Goal: Task Accomplishment & Management: Use online tool/utility

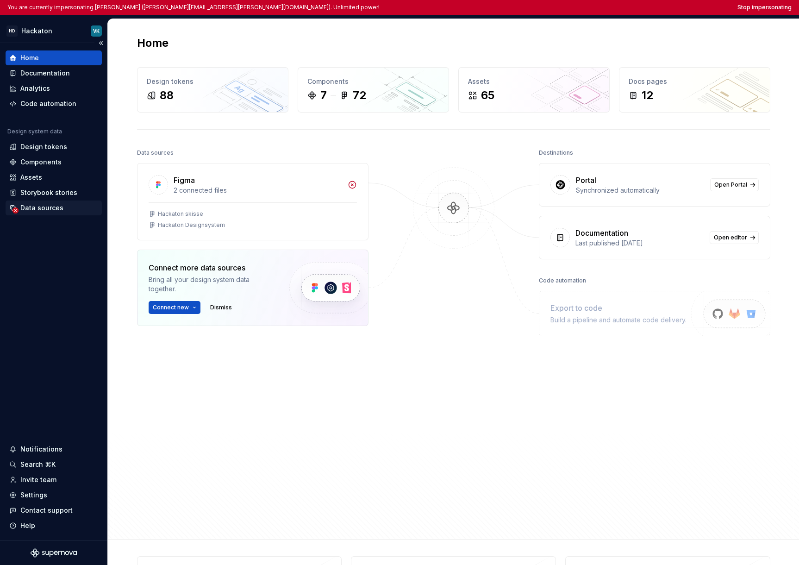
click at [39, 208] on div "Data sources" at bounding box center [41, 207] width 43 height 9
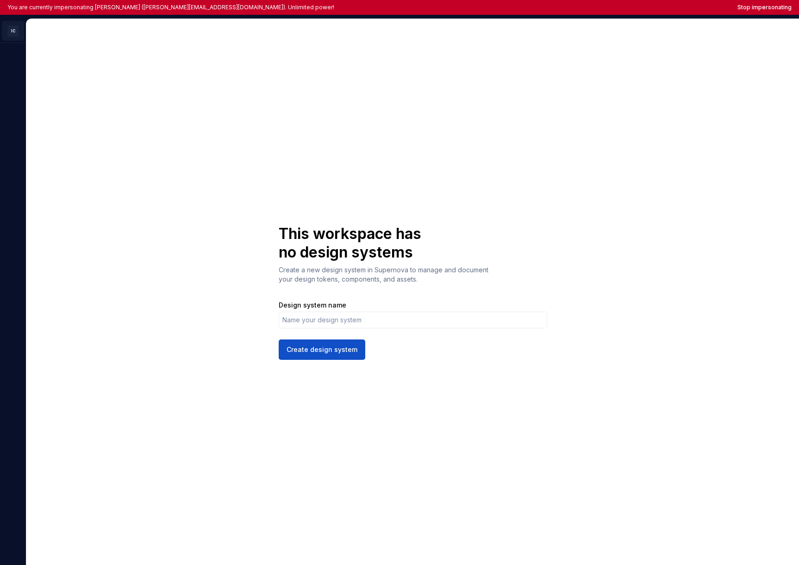
click at [13, 33] on html "You are currently impersonating [PERSON_NAME] ([PERSON_NAME][EMAIL_ADDRESS][DOM…" at bounding box center [399, 282] width 799 height 565
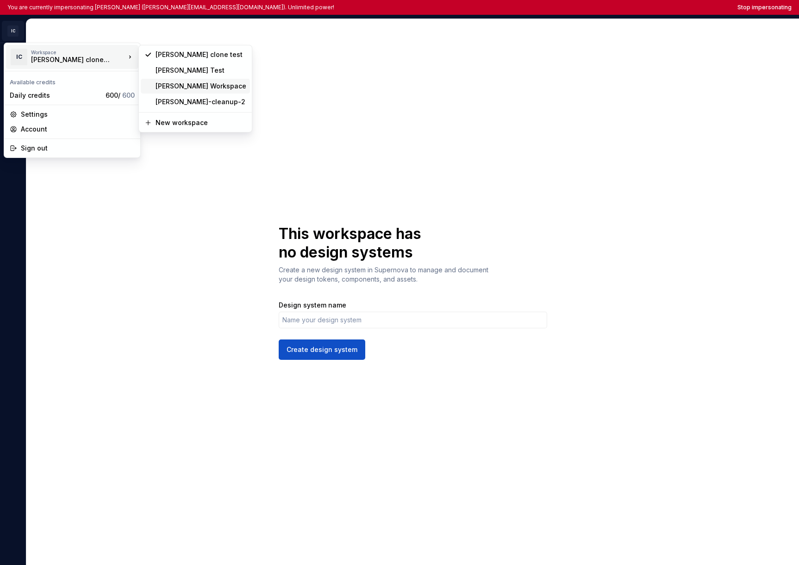
click at [171, 88] on div "Ivan Workspace" at bounding box center [201, 86] width 91 height 9
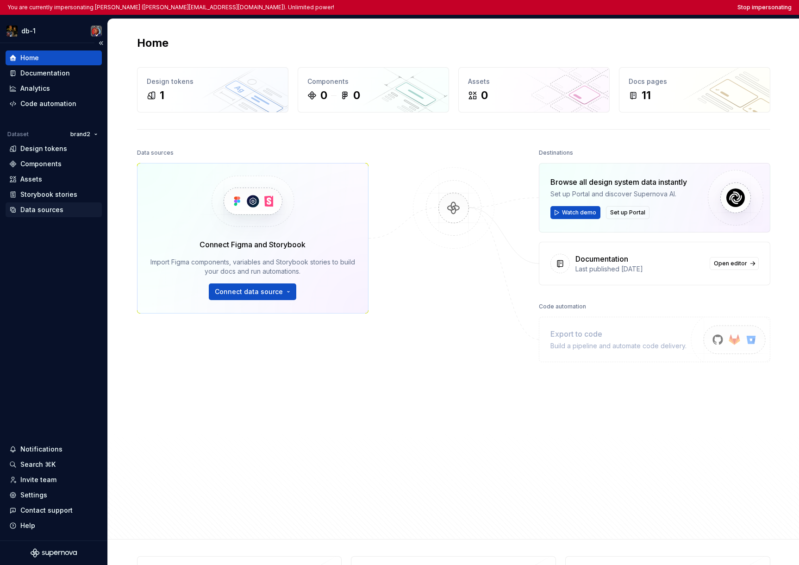
click at [57, 215] on div "Data sources" at bounding box center [54, 209] width 96 height 15
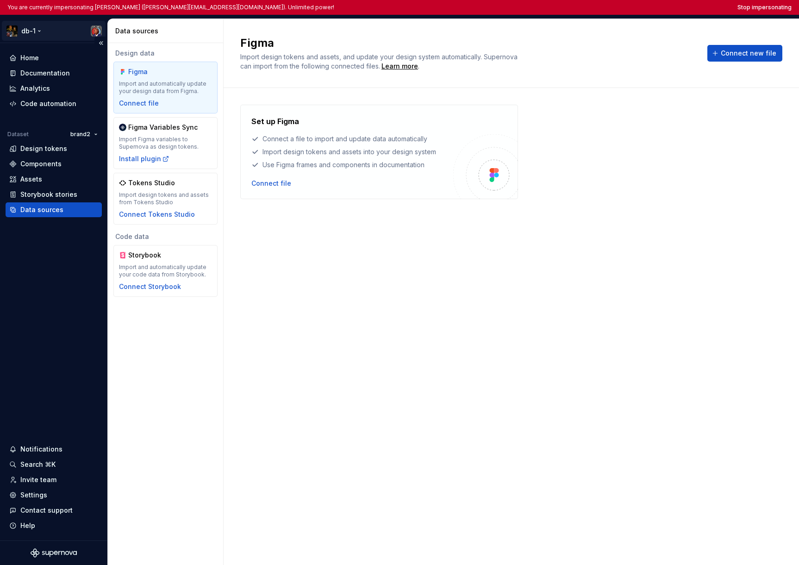
click at [41, 33] on html "You are currently impersonating Ivan (ivan@supernova.io). Unlimited power! Stop…" at bounding box center [399, 282] width 799 height 565
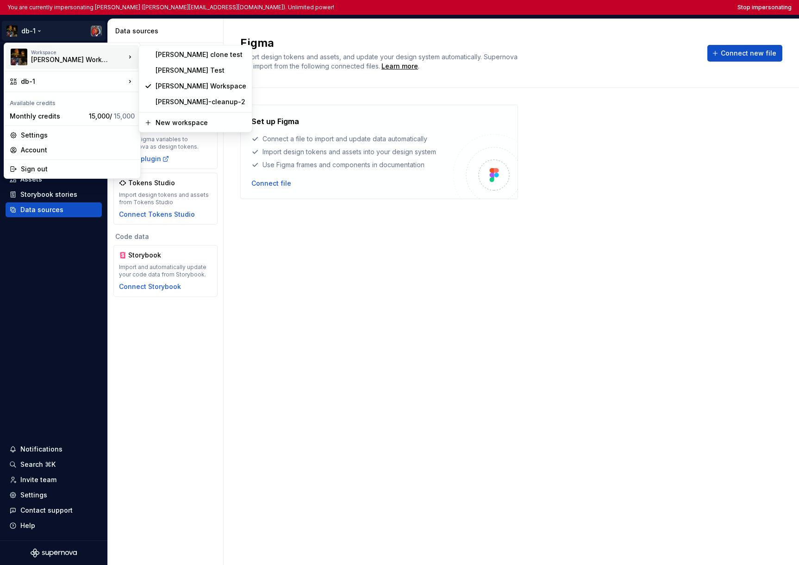
click at [477, 343] on html "You are currently impersonating Ivan (ivan@supernova.io). Unlimited power! Stop…" at bounding box center [399, 282] width 799 height 565
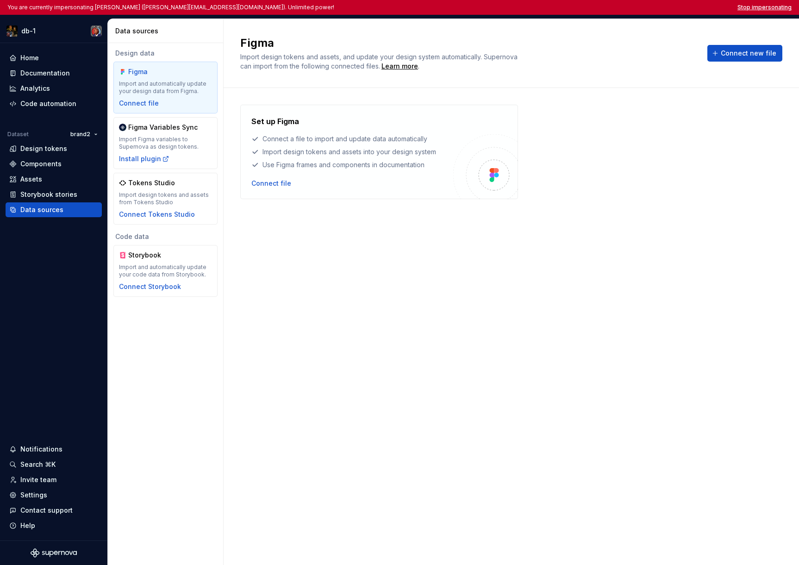
click at [781, 9] on button "Stop impersonating" at bounding box center [765, 7] width 54 height 7
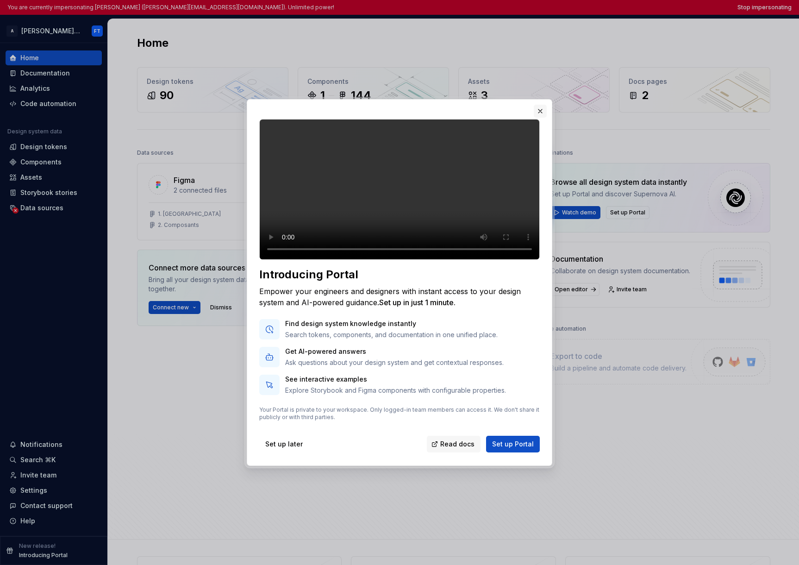
click at [540, 105] on button "button" at bounding box center [540, 111] width 13 height 13
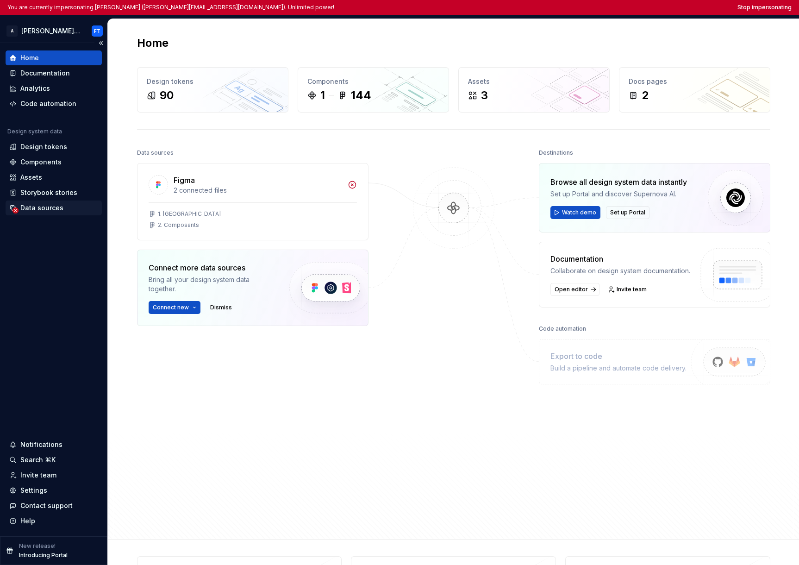
click at [37, 201] on div "Data sources" at bounding box center [54, 208] width 96 height 15
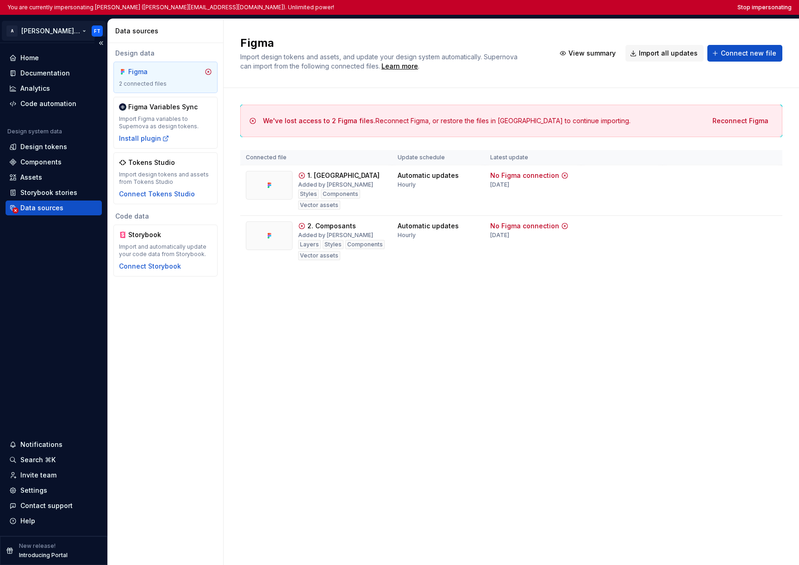
click at [52, 28] on html "You are currently impersonating Florian Torres (f.torres@ascan.io). Unlimited p…" at bounding box center [399, 282] width 799 height 565
click at [227, 305] on html "You are currently impersonating Florian Torres (f.torres@ascan.io). Unlimited p…" at bounding box center [399, 282] width 799 height 565
click at [50, 473] on div "Invite team" at bounding box center [38, 475] width 36 height 9
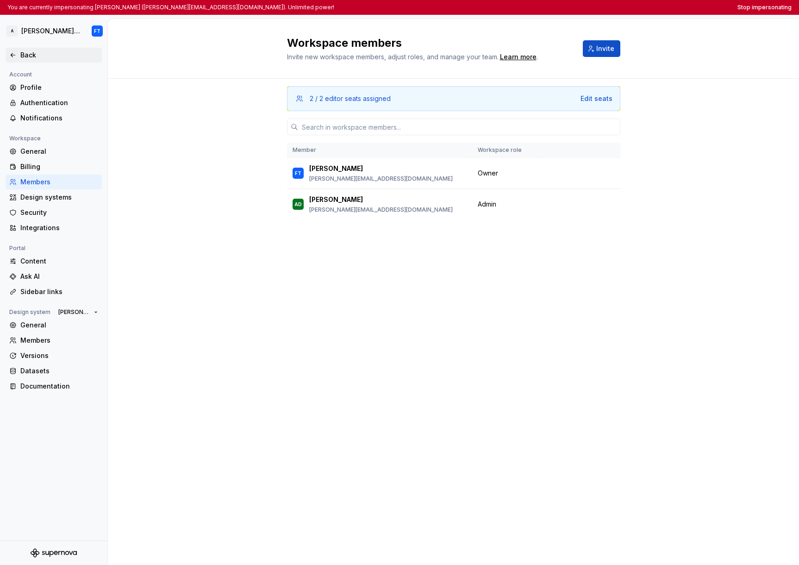
click at [20, 60] on div "Back" at bounding box center [54, 55] width 96 height 15
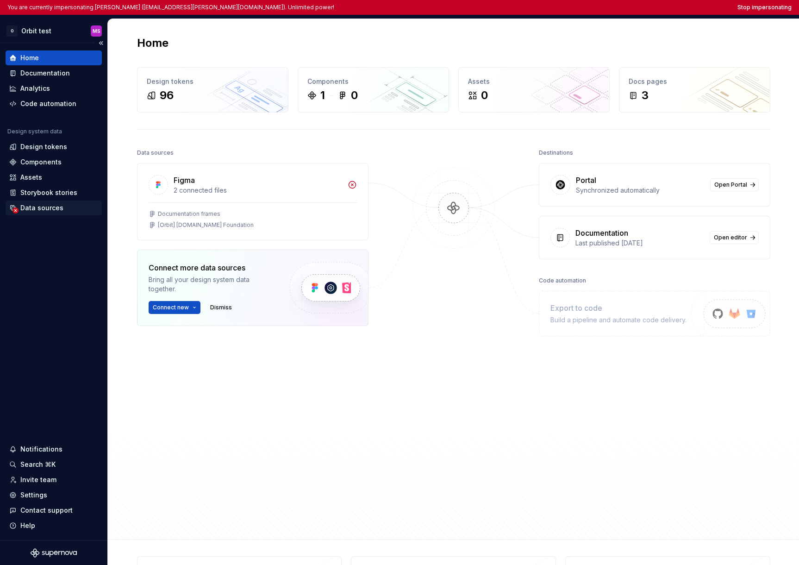
click at [54, 206] on div "Data sources" at bounding box center [41, 207] width 43 height 9
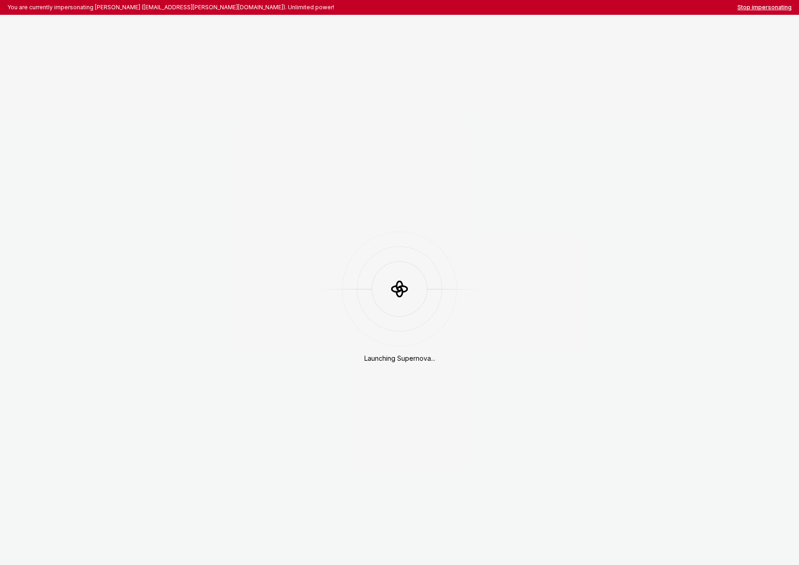
click at [762, 6] on button "Stop impersonating" at bounding box center [765, 7] width 54 height 7
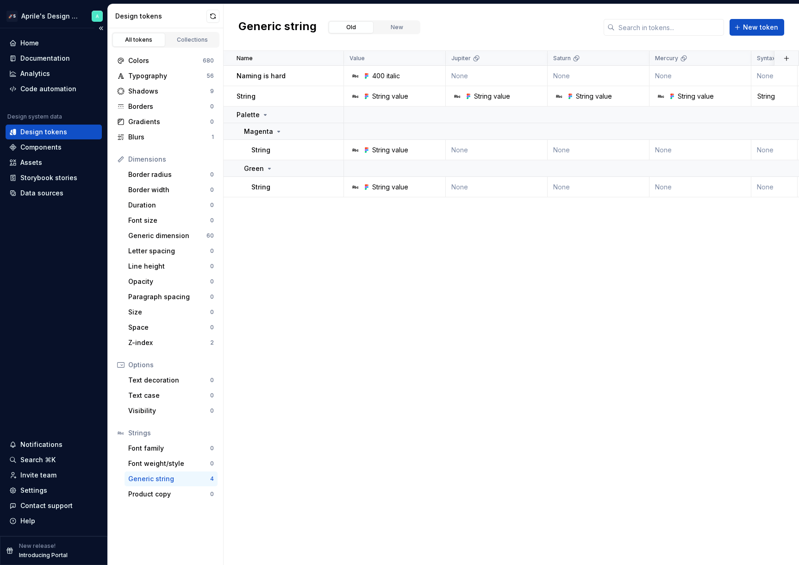
scroll to position [0, 0]
click at [20, 14] on html "🚀S Aprile's Design System Home Documentation Analytics Code automation Design s…" at bounding box center [399, 282] width 799 height 565
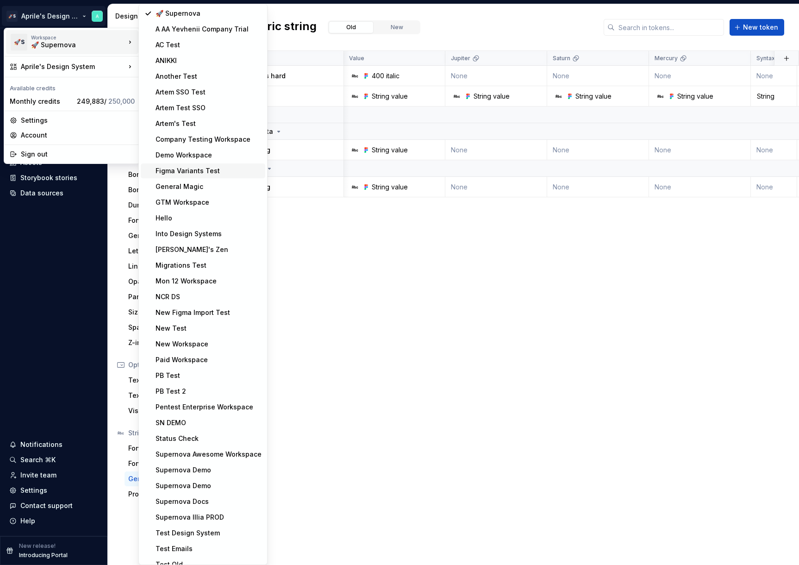
scroll to position [329, 0]
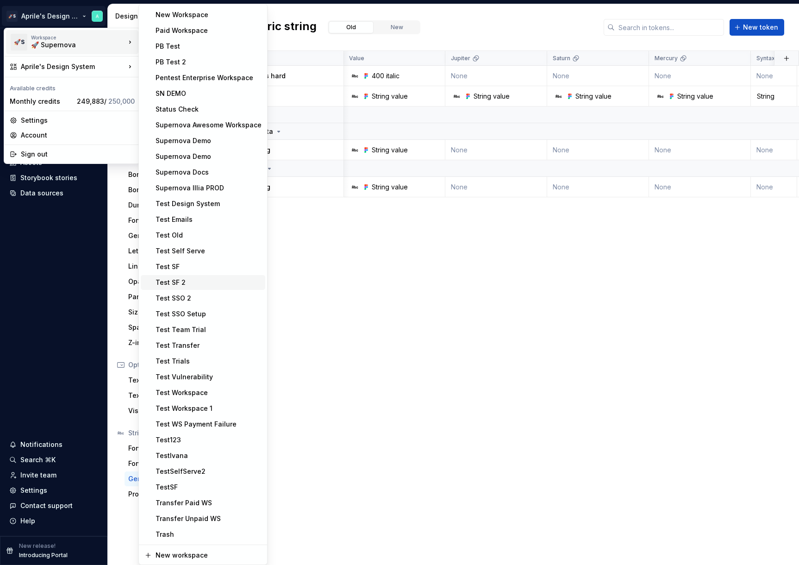
click at [183, 282] on div "Test SF 2" at bounding box center [209, 282] width 106 height 9
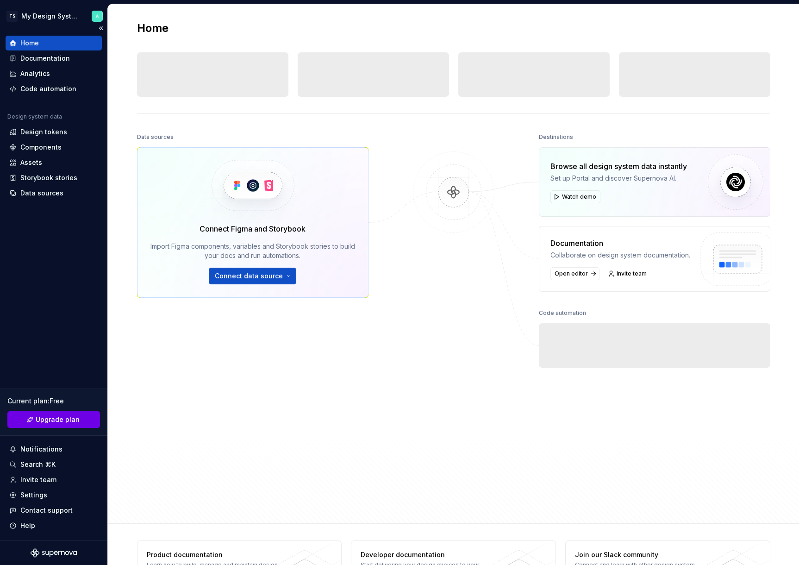
click at [57, 421] on span "Upgrade plan" at bounding box center [58, 419] width 44 height 9
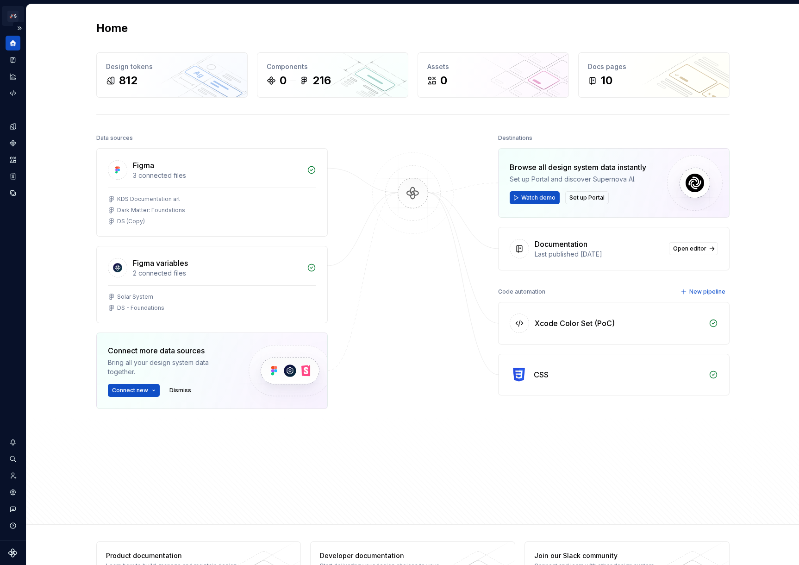
click at [19, 11] on html "🚀S Aprile's Design System Design system data Home Design tokens 812 Components …" at bounding box center [399, 282] width 799 height 565
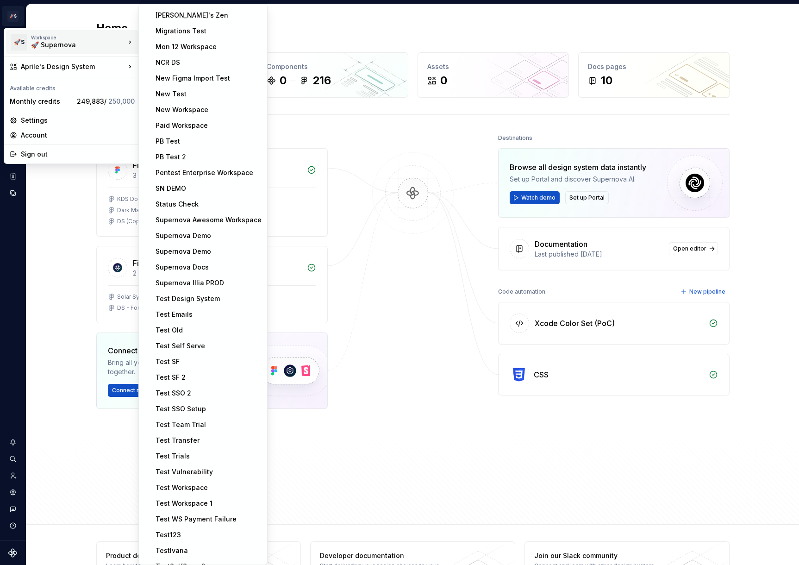
scroll to position [329, 0]
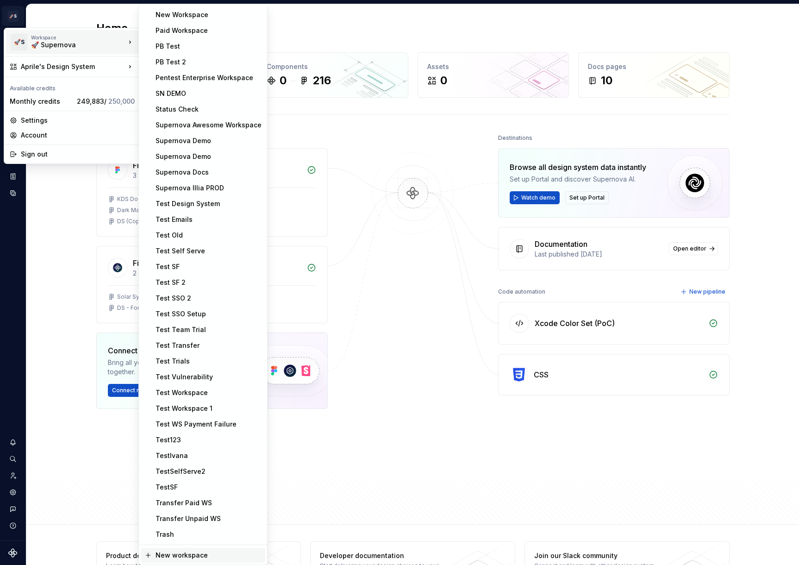
click at [185, 554] on div "New workspace" at bounding box center [209, 555] width 106 height 9
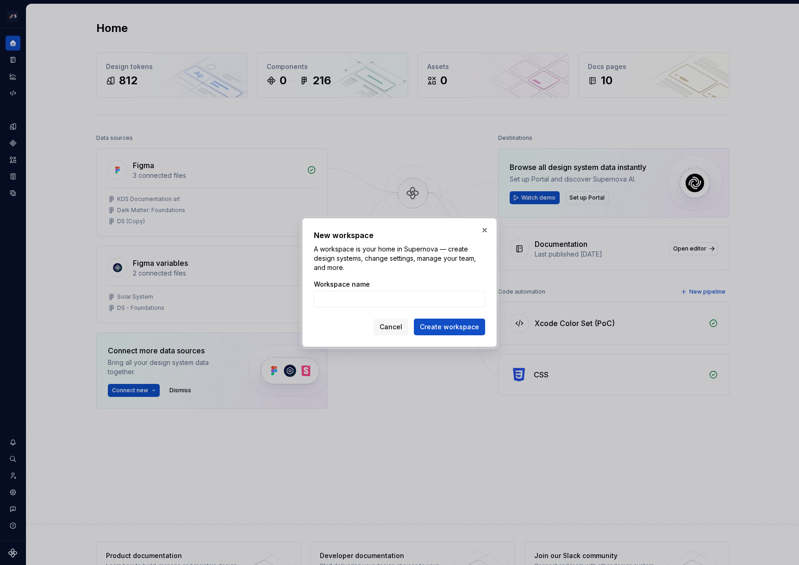
type input "F"
